Goal: Task Accomplishment & Management: Complete application form

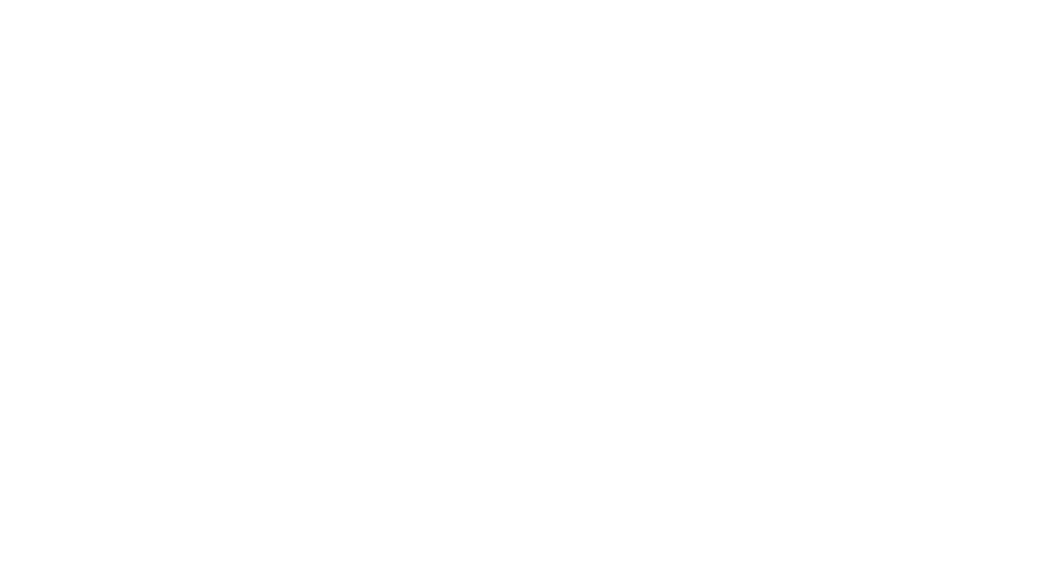
select select "MY"
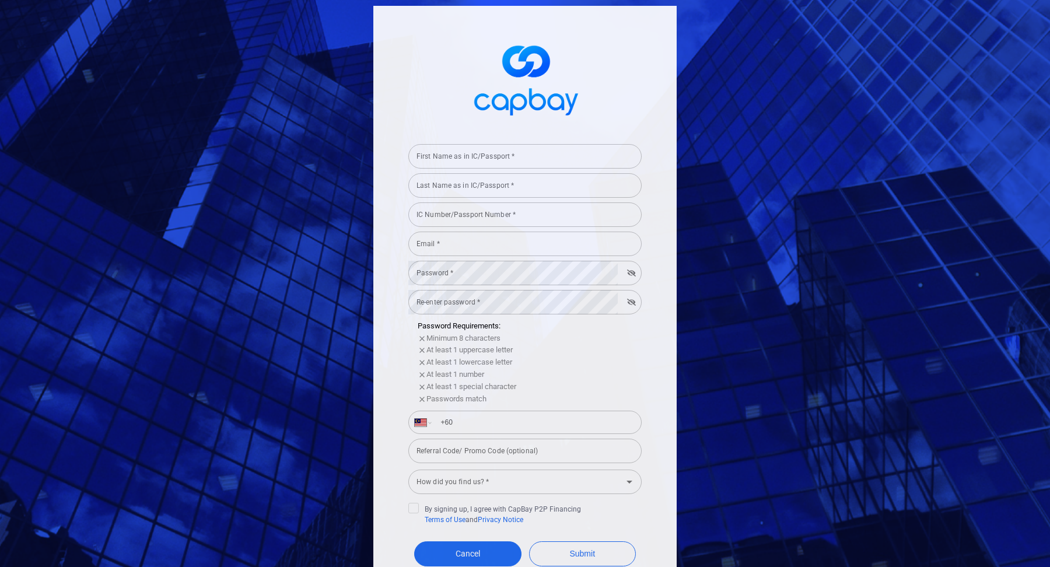
click at [581, 153] on input "First Name as in IC/Passport *" at bounding box center [524, 156] width 233 height 25
type input "kharish"
click at [481, 188] on div "Last Name as in IC/Passport * Last Name as in IC/Passport *" at bounding box center [524, 185] width 233 height 26
type input "[PERSON_NAME]"
click at [459, 215] on input "IC Number/Passport Number *" at bounding box center [524, 214] width 233 height 25
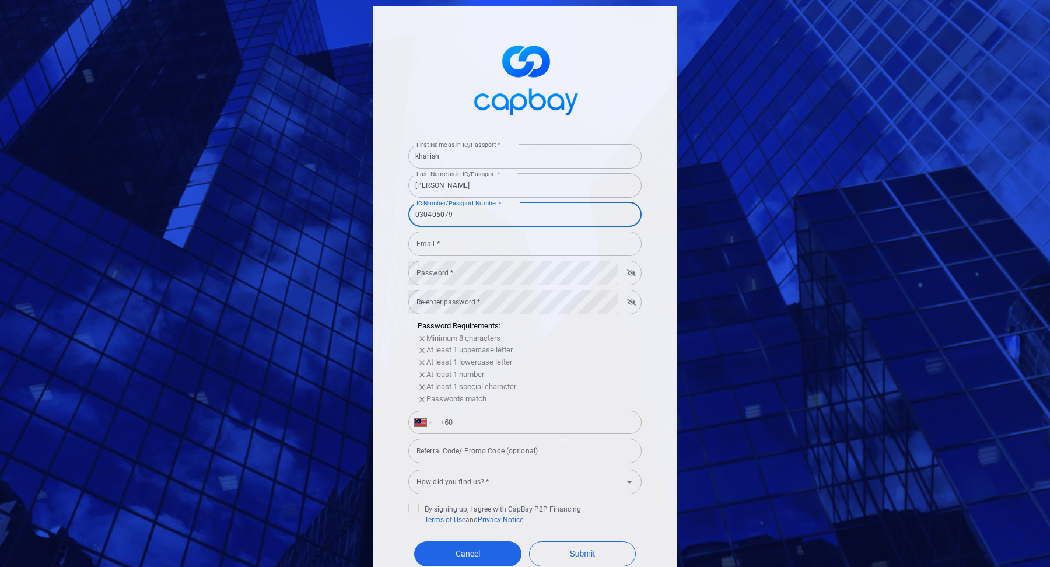
click at [451, 245] on input "Email *" at bounding box center [524, 244] width 233 height 25
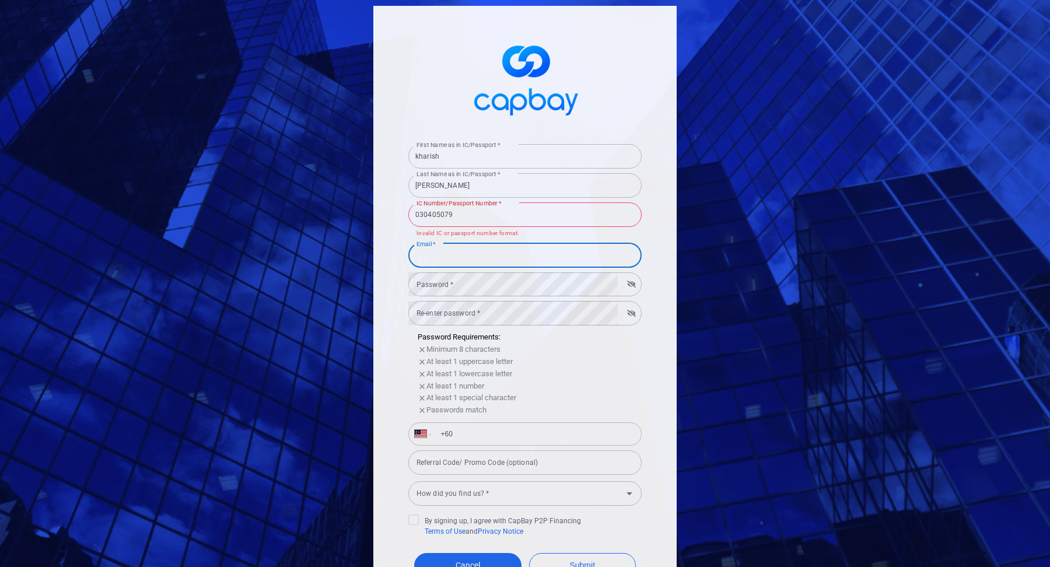
click at [452, 220] on input "030405079" at bounding box center [524, 214] width 233 height 25
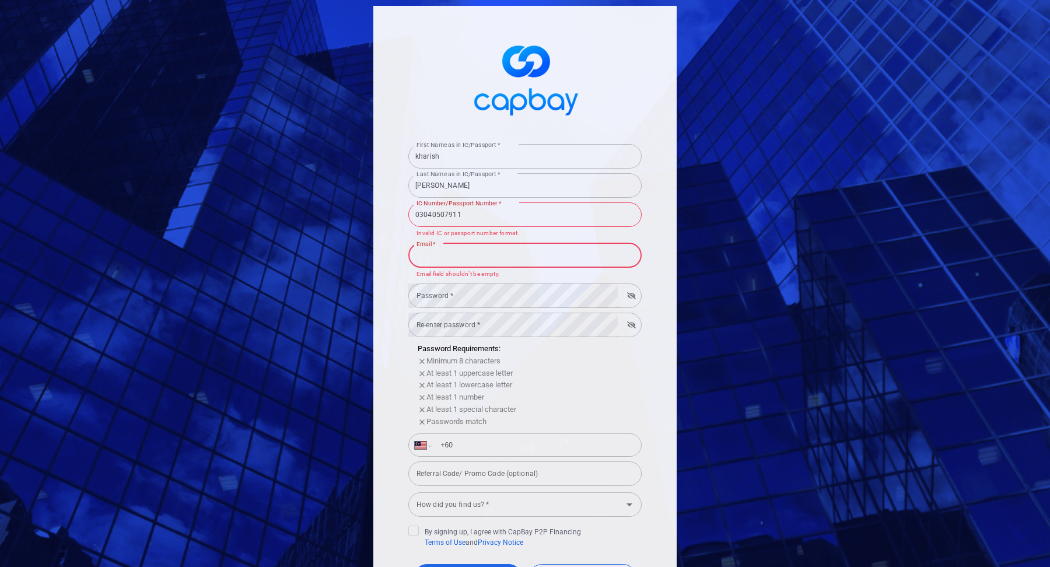
click at [464, 250] on input "Email *" at bounding box center [524, 255] width 233 height 25
click at [477, 216] on input "03040507911" at bounding box center [524, 214] width 233 height 25
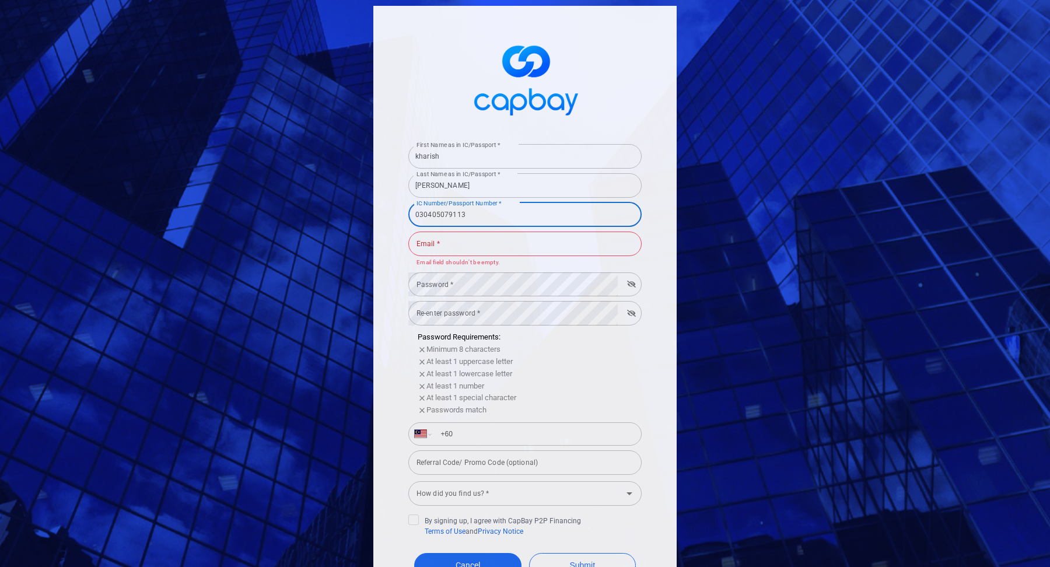
type input "030405079113"
click at [473, 239] on input "Email *" at bounding box center [524, 244] width 233 height 25
type input "[EMAIL_ADDRESS][PERSON_NAME][DOMAIN_NAME]"
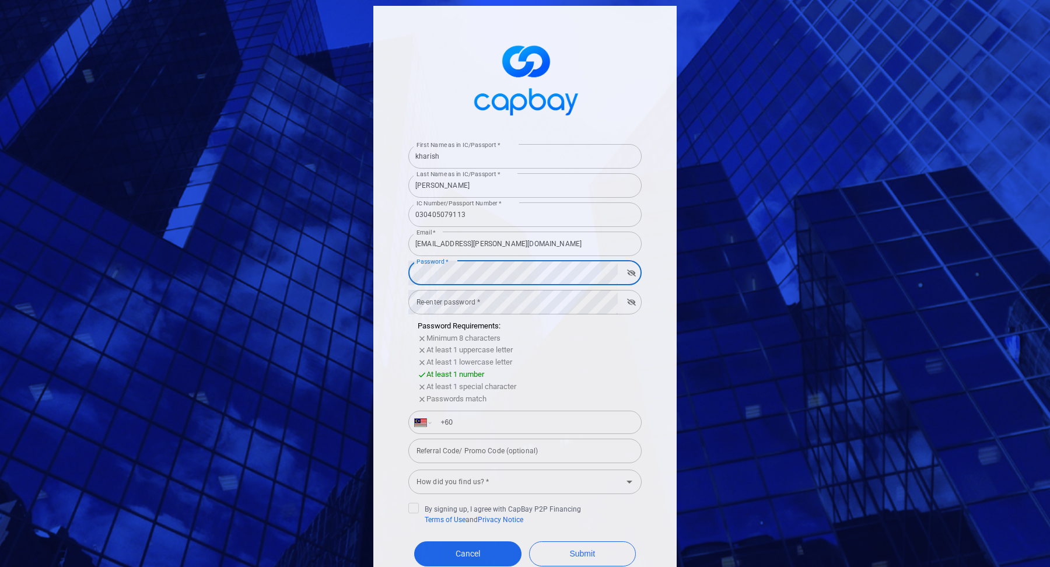
click at [440, 306] on form "First Name as in IC/Passport * kharish First Name as in IC/Passport * Last Name…" at bounding box center [524, 375] width 233 height 472
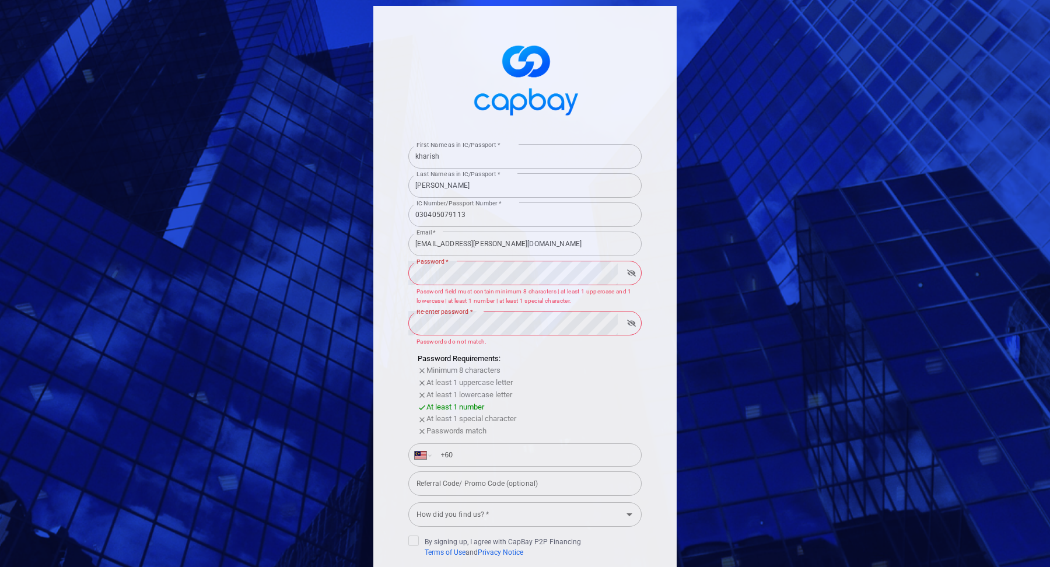
click at [386, 339] on div "First Name as in IC/Passport * kharish First Name as in IC/Passport * Last Name…" at bounding box center [524, 339] width 303 height 667
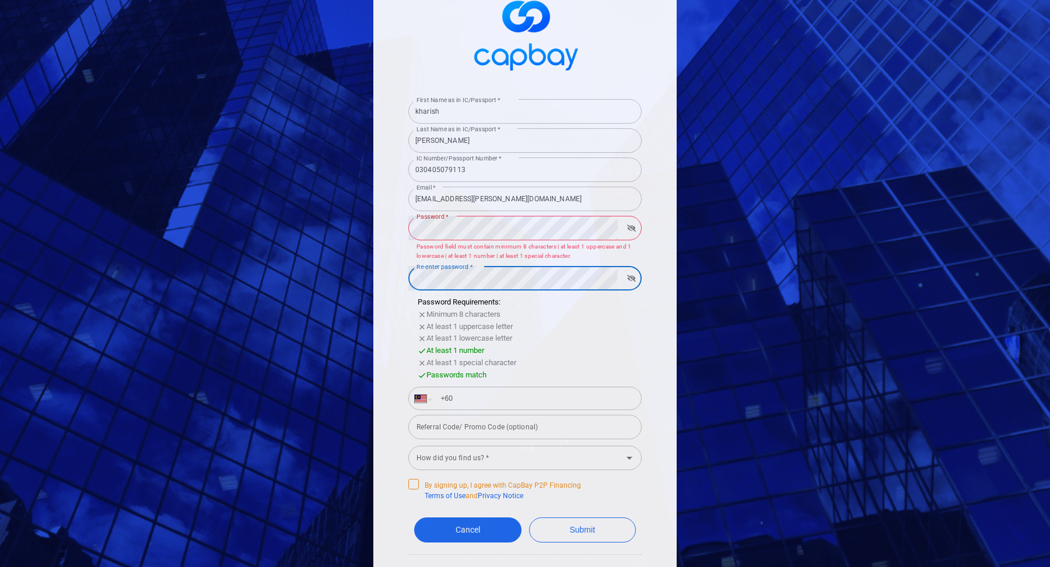
scroll to position [99, 0]
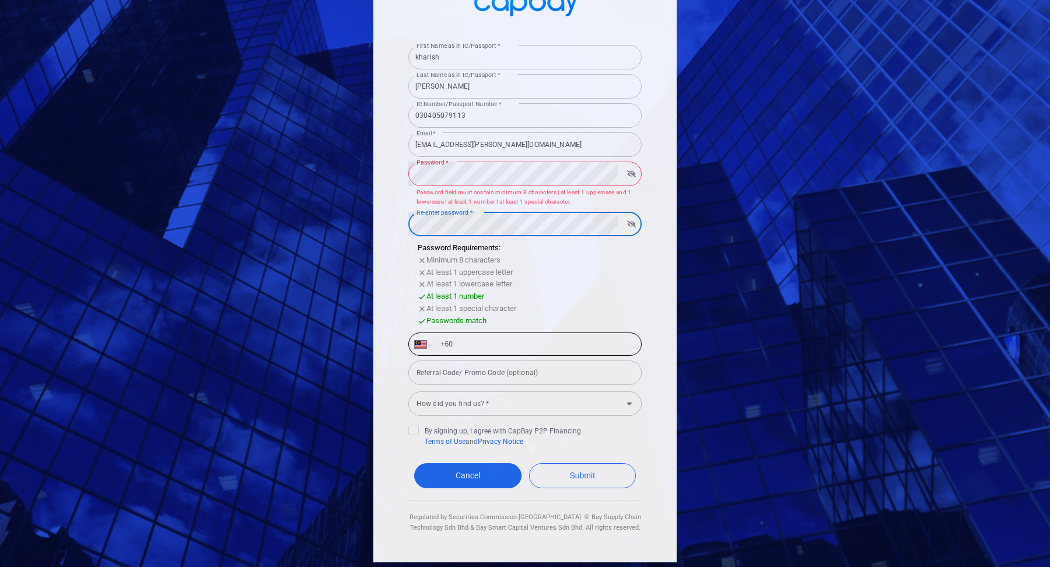
click at [472, 341] on input "+60" at bounding box center [534, 344] width 202 height 19
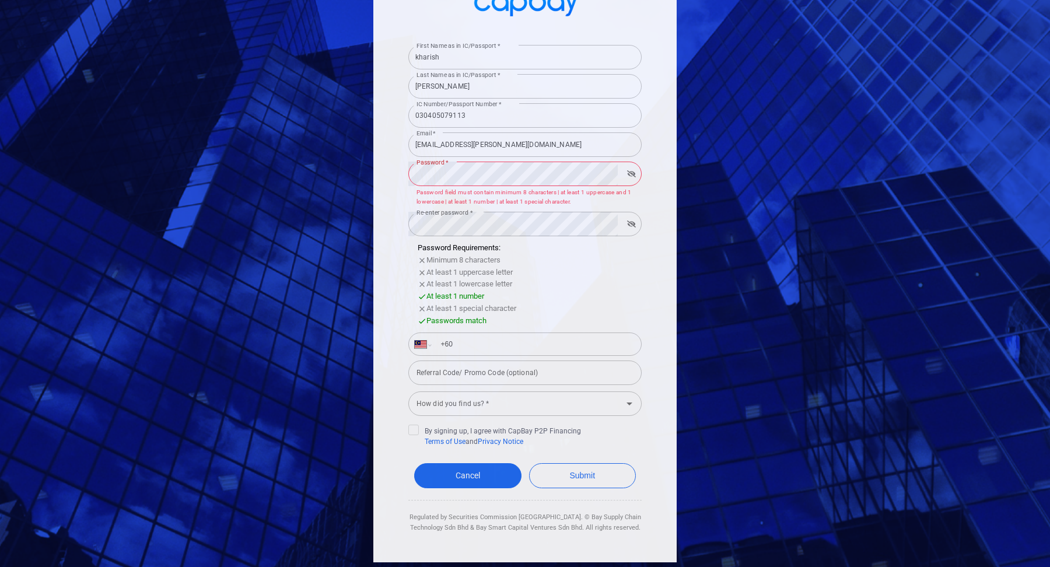
type input "[PHONE_NUMBER]"
click at [508, 382] on input "Referral Code/ Promo Code (optional)" at bounding box center [524, 373] width 233 height 25
click at [478, 416] on div "How did you find us? *" at bounding box center [524, 403] width 233 height 25
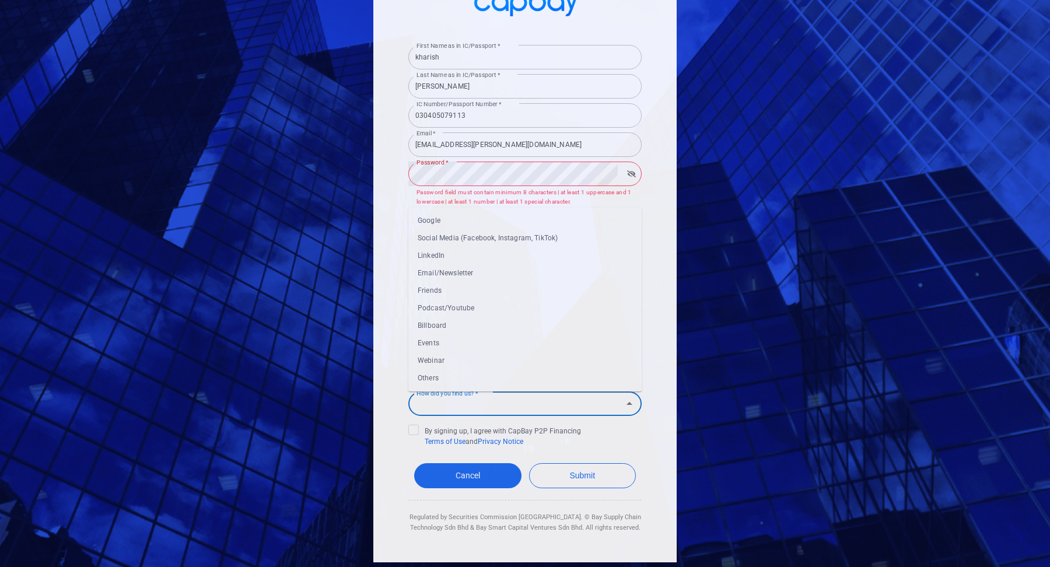
click at [450, 366] on li "Webinar" at bounding box center [524, 361] width 233 height 18
type input "Webinar"
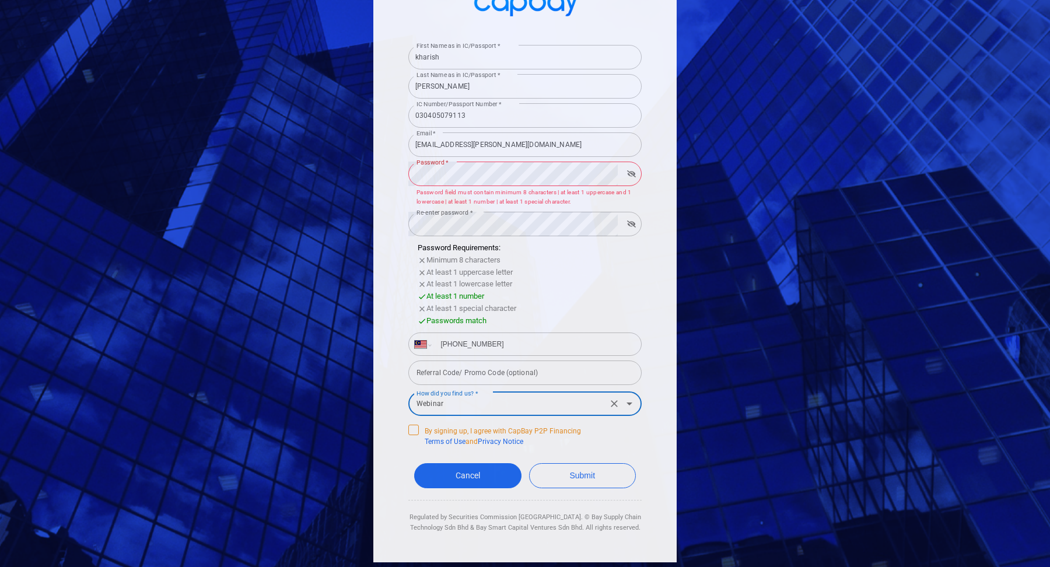
click at [424, 425] on span "By signing up, I agree with CapBay P2P Financing Terms of Use and Privacy Notice" at bounding box center [494, 436] width 173 height 22
click at [0, 0] on input "By signing up, I agree with CapBay P2P Financing Terms of Use and Privacy Notice" at bounding box center [0, 0] width 0 height 0
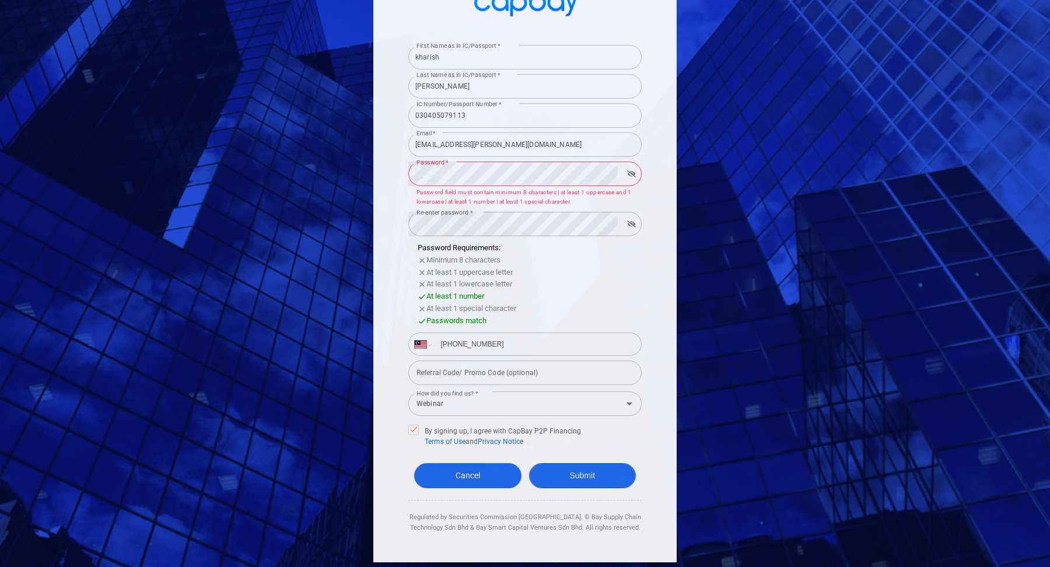
click at [591, 474] on button "Submit" at bounding box center [582, 475] width 107 height 25
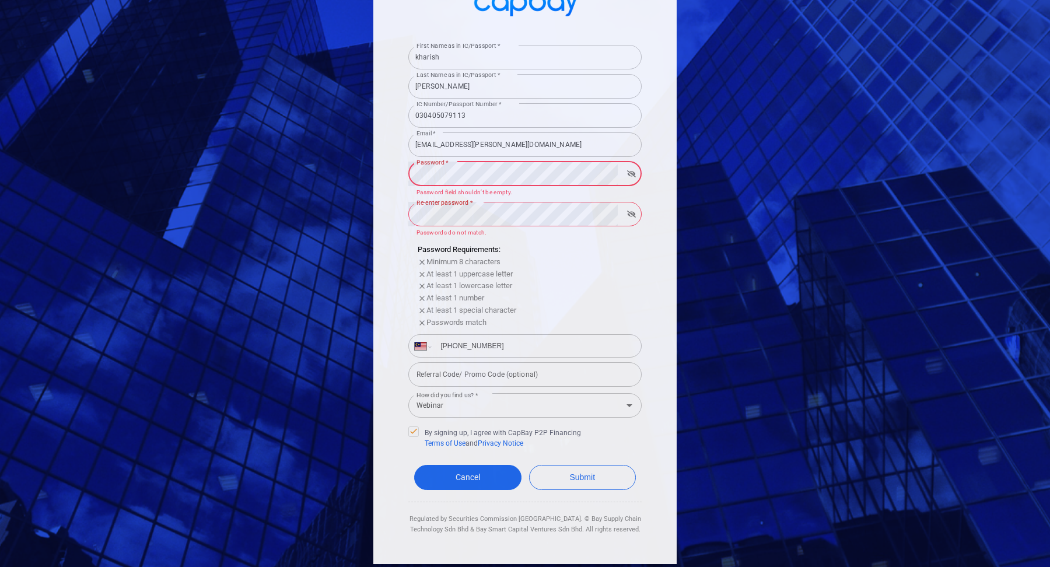
click at [465, 201] on label "Re-enter password *" at bounding box center [445, 202] width 56 height 9
click at [476, 149] on input "[EMAIL_ADDRESS][PERSON_NAME][DOMAIN_NAME]" at bounding box center [524, 144] width 233 height 25
click at [625, 172] on button "button" at bounding box center [632, 174] width 18 height 16
click at [635, 218] on icon "button" at bounding box center [631, 214] width 9 height 7
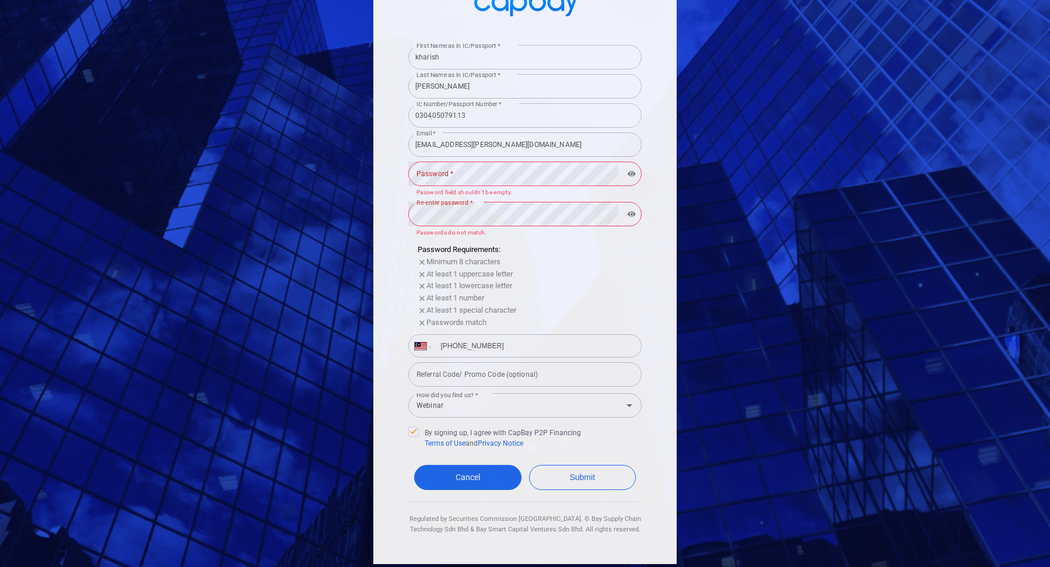
click at [635, 218] on icon "button" at bounding box center [632, 214] width 8 height 7
click at [501, 149] on input "[EMAIL_ADDRESS][PERSON_NAME][DOMAIN_NAME]" at bounding box center [524, 144] width 233 height 25
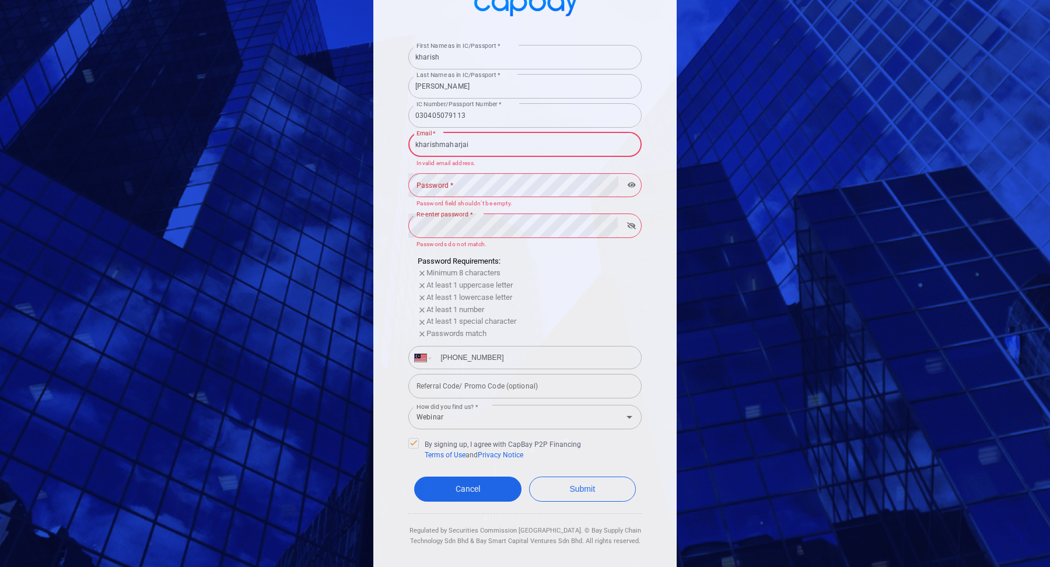
click at [635, 229] on button "button" at bounding box center [632, 226] width 18 height 16
click at [630, 222] on icon "button" at bounding box center [632, 225] width 8 height 7
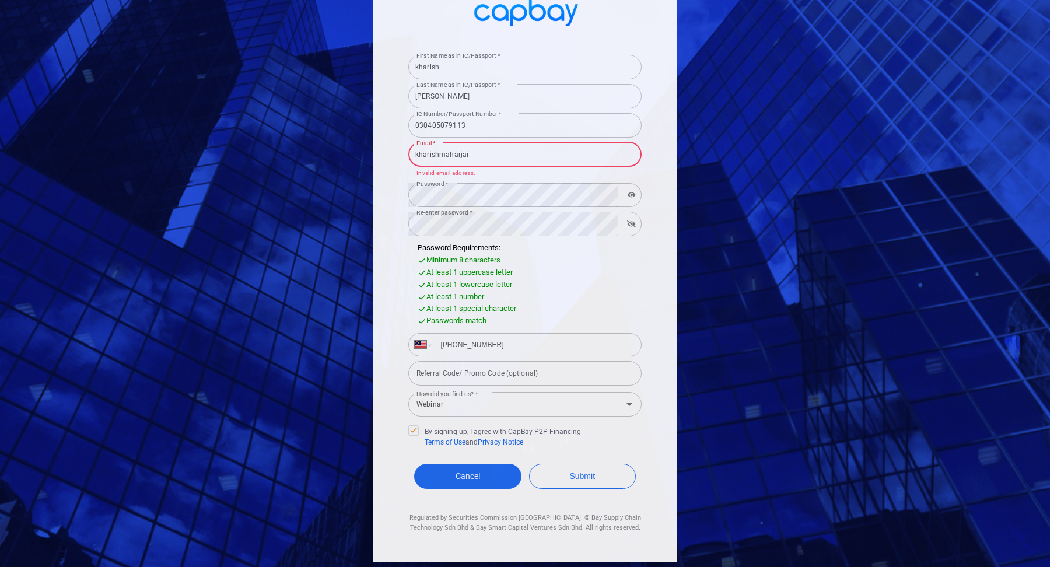
click at [504, 159] on input "kharishmaharjai" at bounding box center [524, 154] width 233 height 25
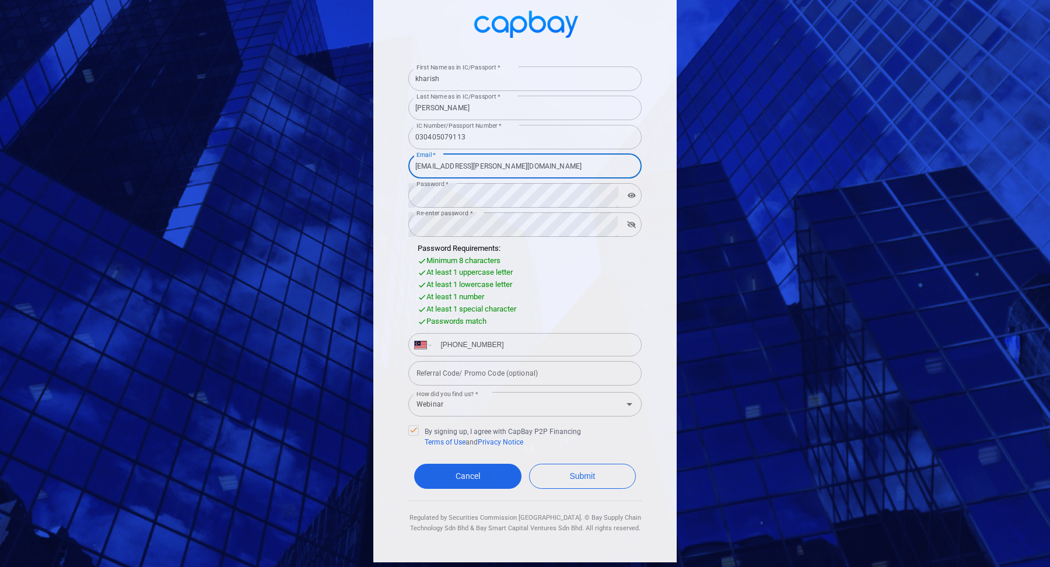
type input "[EMAIL_ADDRESS][PERSON_NAME][DOMAIN_NAME]"
click at [529, 464] on button "Submit" at bounding box center [582, 476] width 107 height 25
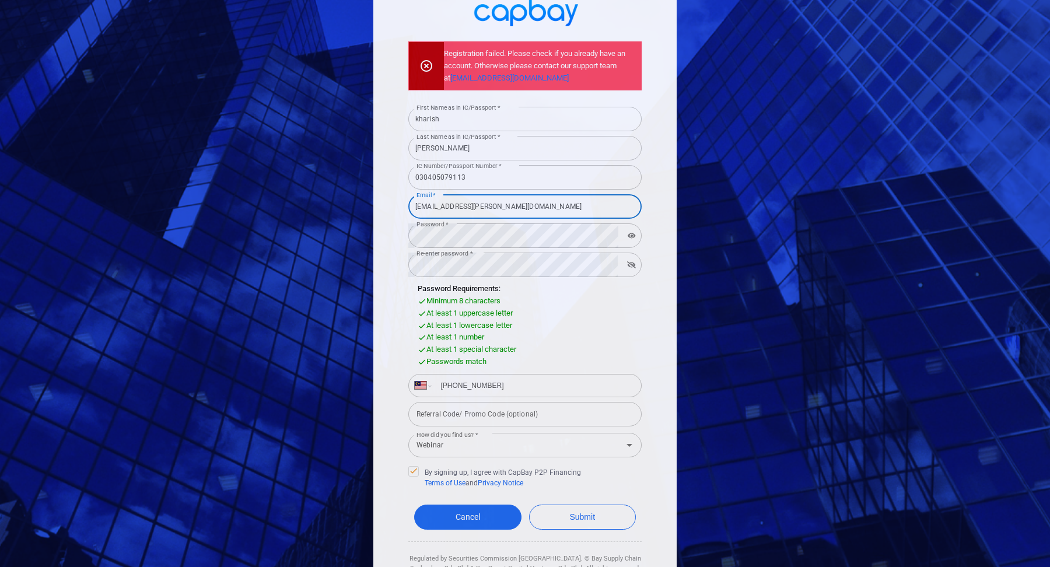
click at [529, 505] on button "Submit" at bounding box center [582, 517] width 107 height 25
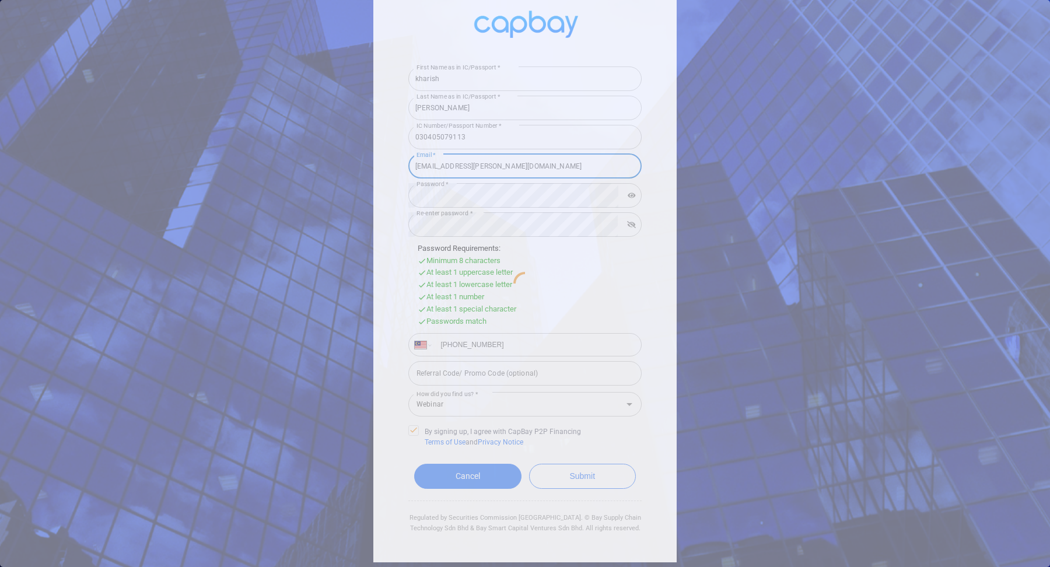
click at [529, 464] on button "Submit" at bounding box center [582, 476] width 107 height 25
click at [529, 463] on button "Submit" at bounding box center [582, 475] width 107 height 25
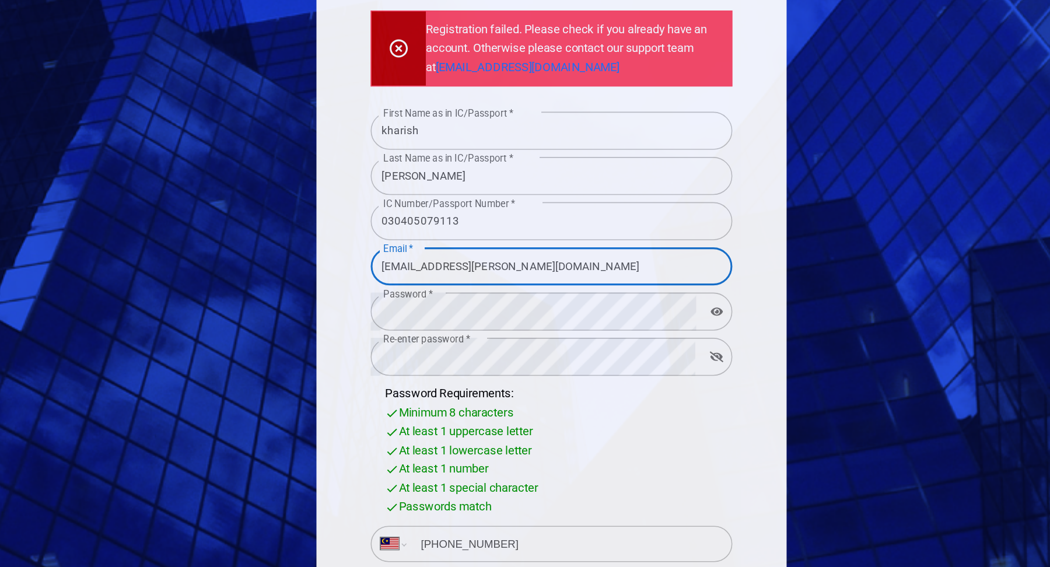
scroll to position [30, 0]
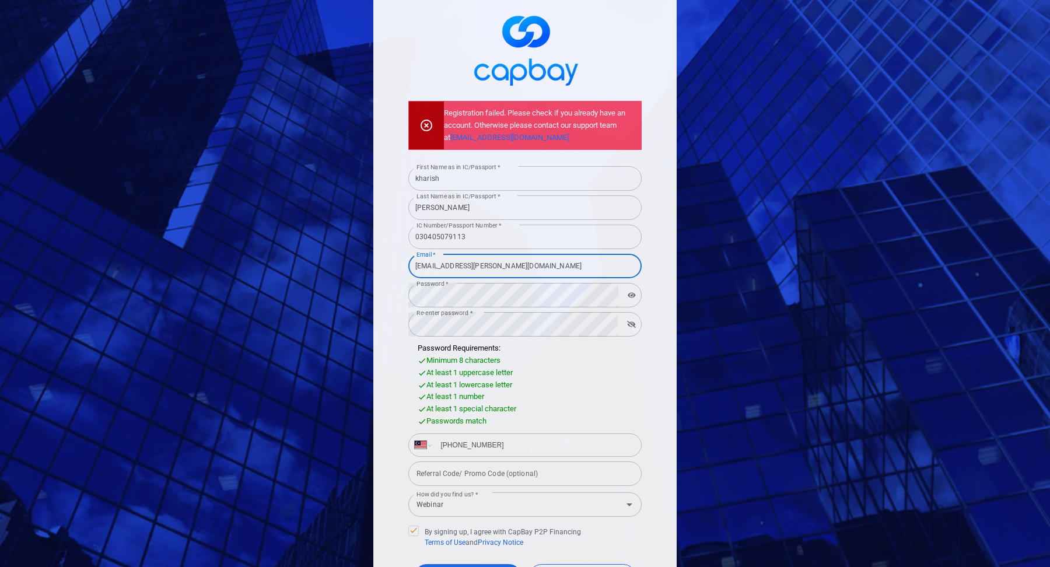
click at [468, 272] on input "[EMAIL_ADDRESS][PERSON_NAME][DOMAIN_NAME]" at bounding box center [524, 266] width 233 height 25
